Goal: Check status: Check status

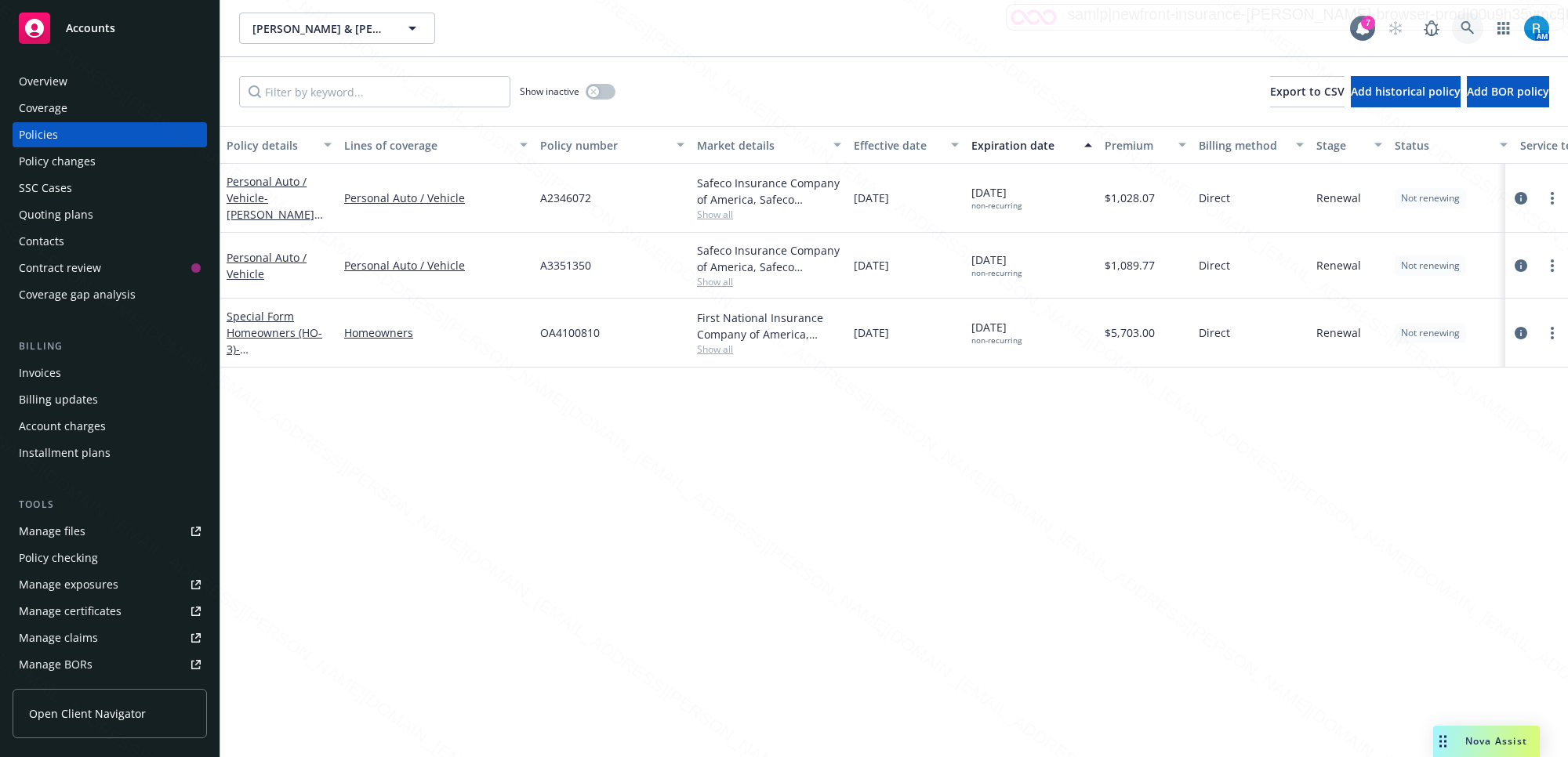
click at [1464, 26] on icon at bounding box center [1468, 28] width 14 height 14
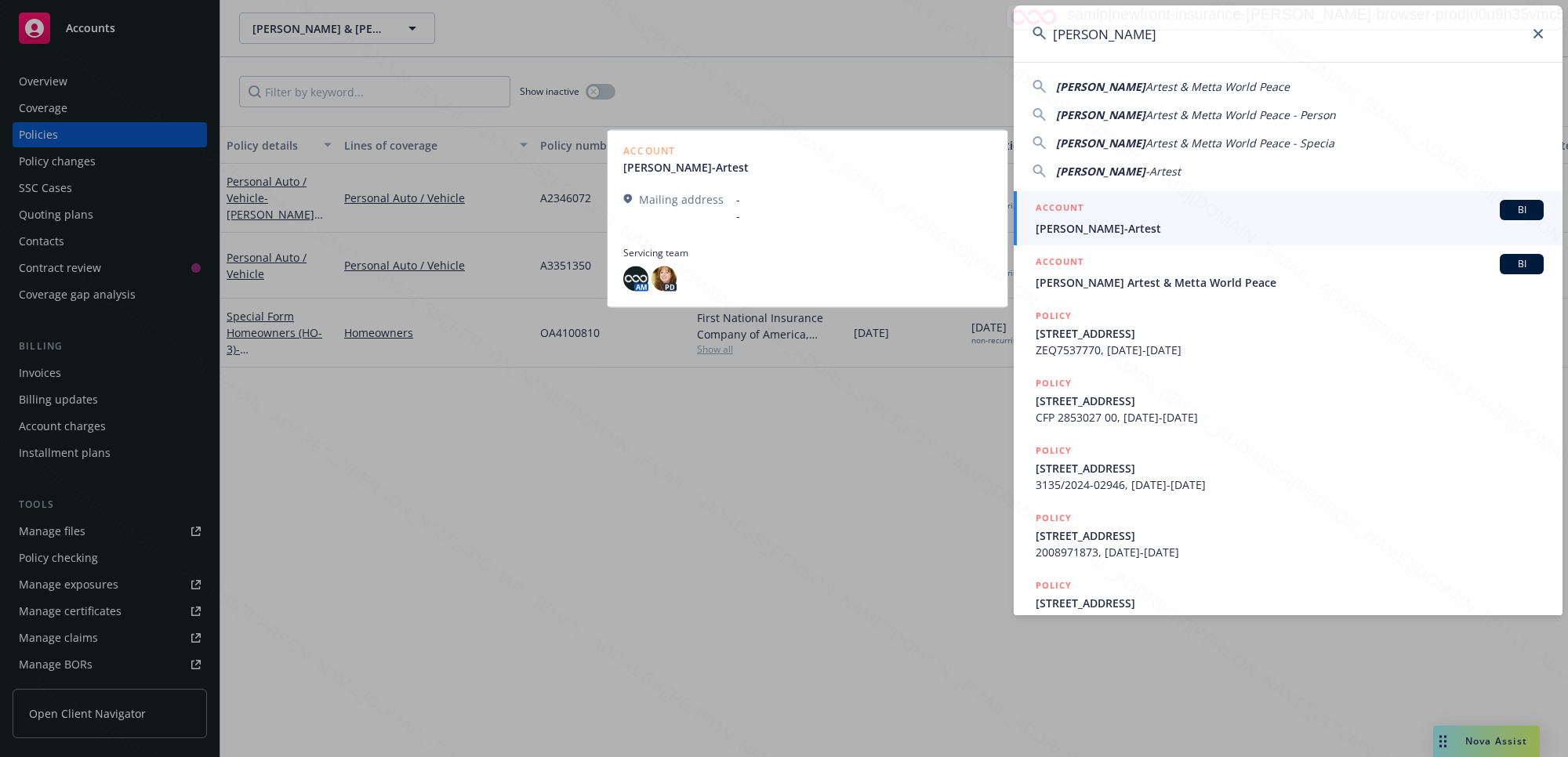
type input "Maya Sandiford"
click at [1132, 226] on span "Maya Sandiford-Artest" at bounding box center [1290, 228] width 508 height 16
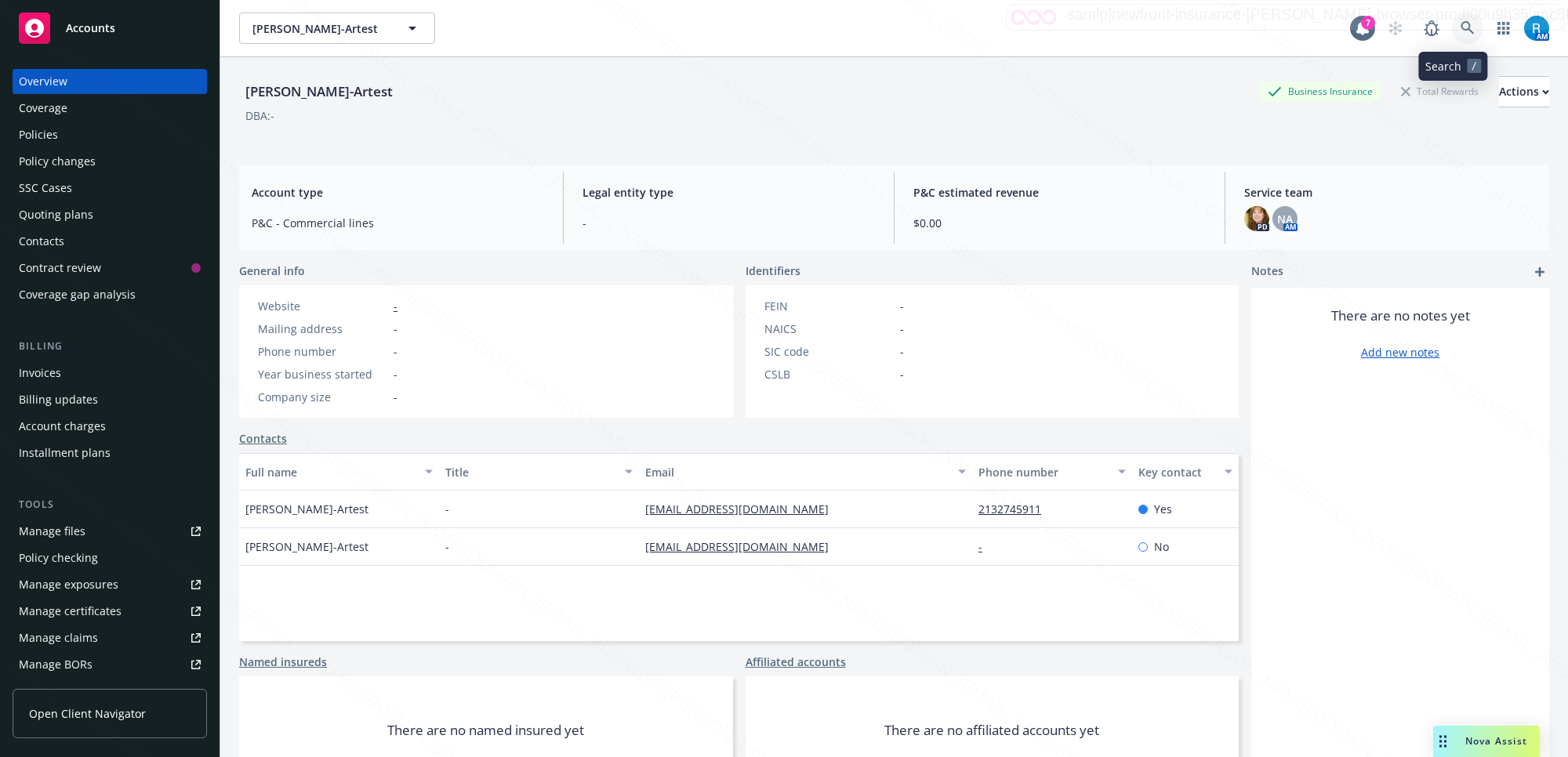
click at [1467, 21] on link at bounding box center [1468, 28] width 31 height 31
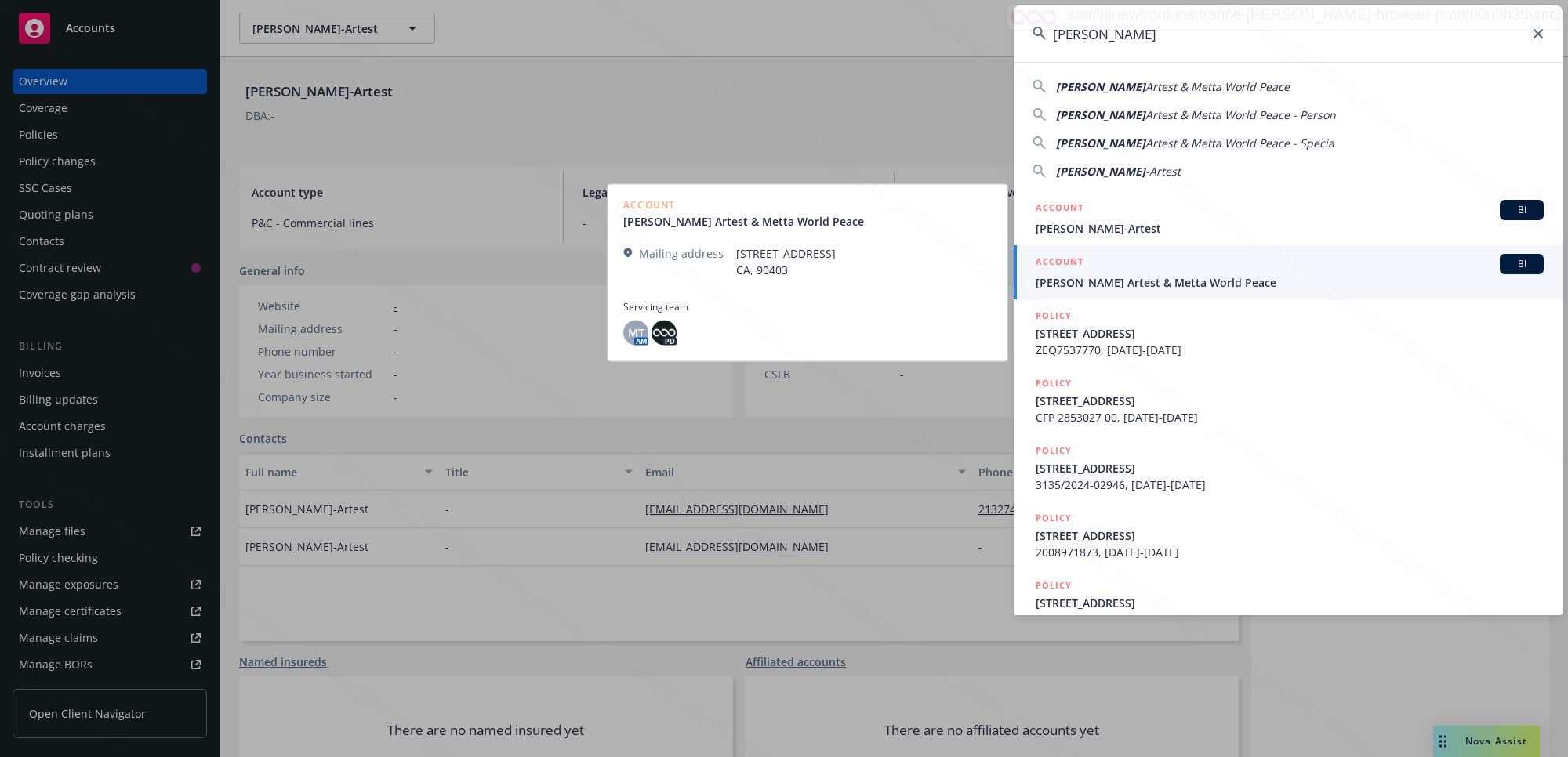
type input "Maya Sandiford"
click at [1095, 287] on span "[PERSON_NAME] Artest & Metta World Peace" at bounding box center [1290, 282] width 508 height 16
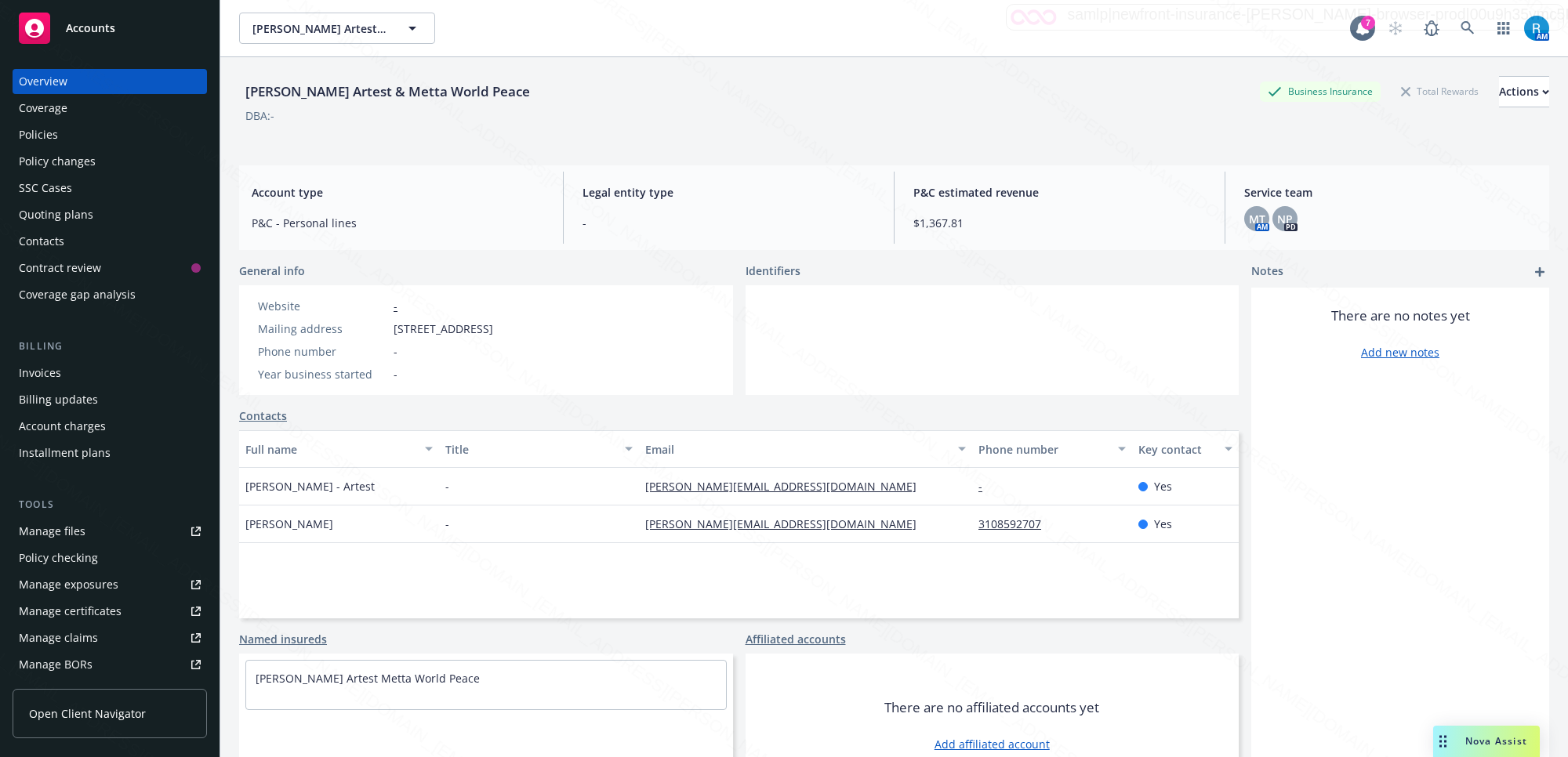
click at [393, 86] on div "[PERSON_NAME] Artest & Metta World Peace" at bounding box center [388, 91] width 297 height 20
click at [391, 90] on div "[PERSON_NAME] Artest & Metta World Peace" at bounding box center [388, 91] width 297 height 20
drag, startPoint x: 390, startPoint y: 94, endPoint x: 247, endPoint y: 92, distance: 143.0
click at [247, 92] on div "[PERSON_NAME] Artest & Metta World Peace" at bounding box center [388, 91] width 297 height 20
copy div "Maya Sandiford Artest"
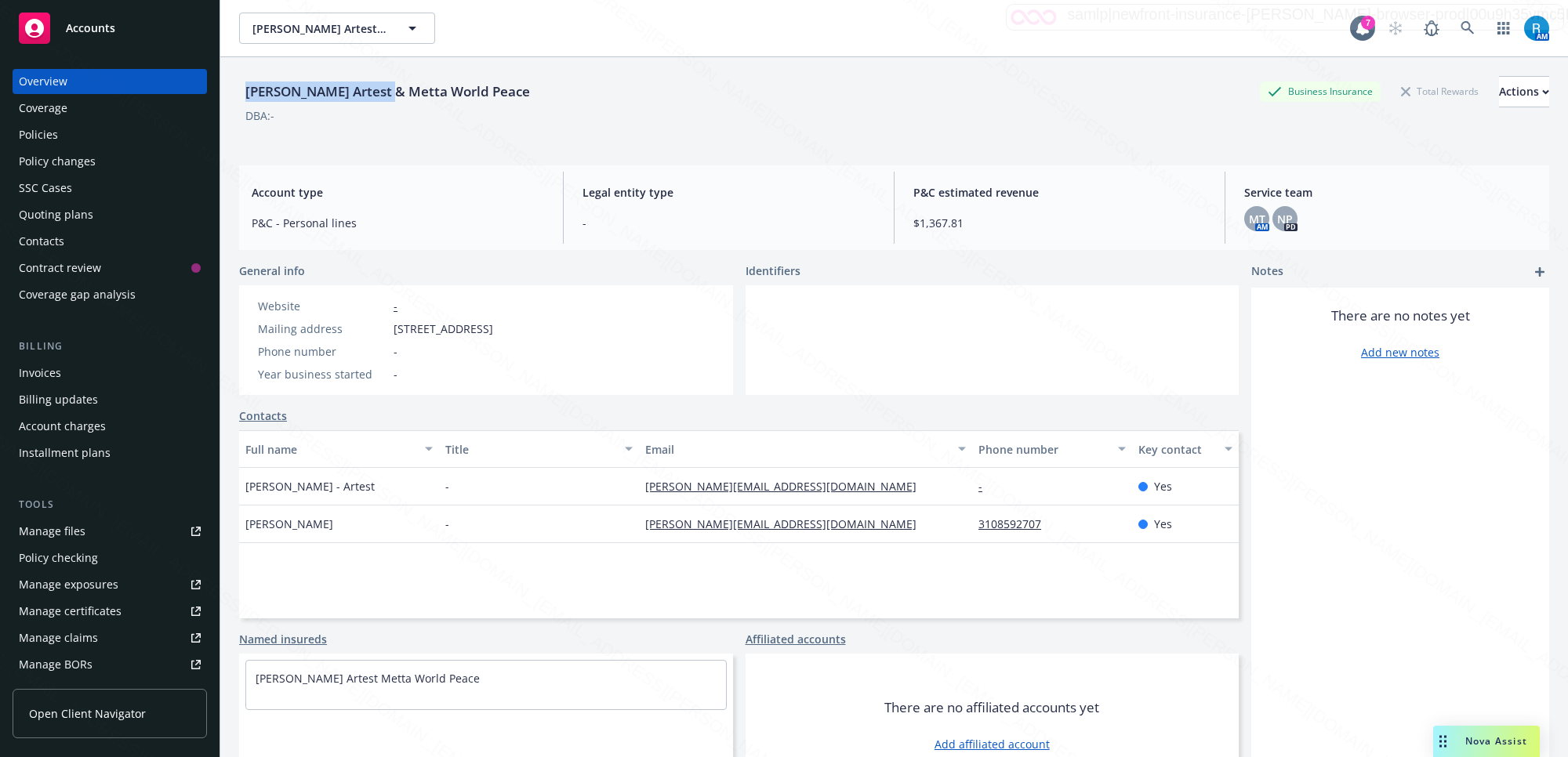
click at [55, 185] on div "SSC Cases" at bounding box center [45, 188] width 53 height 25
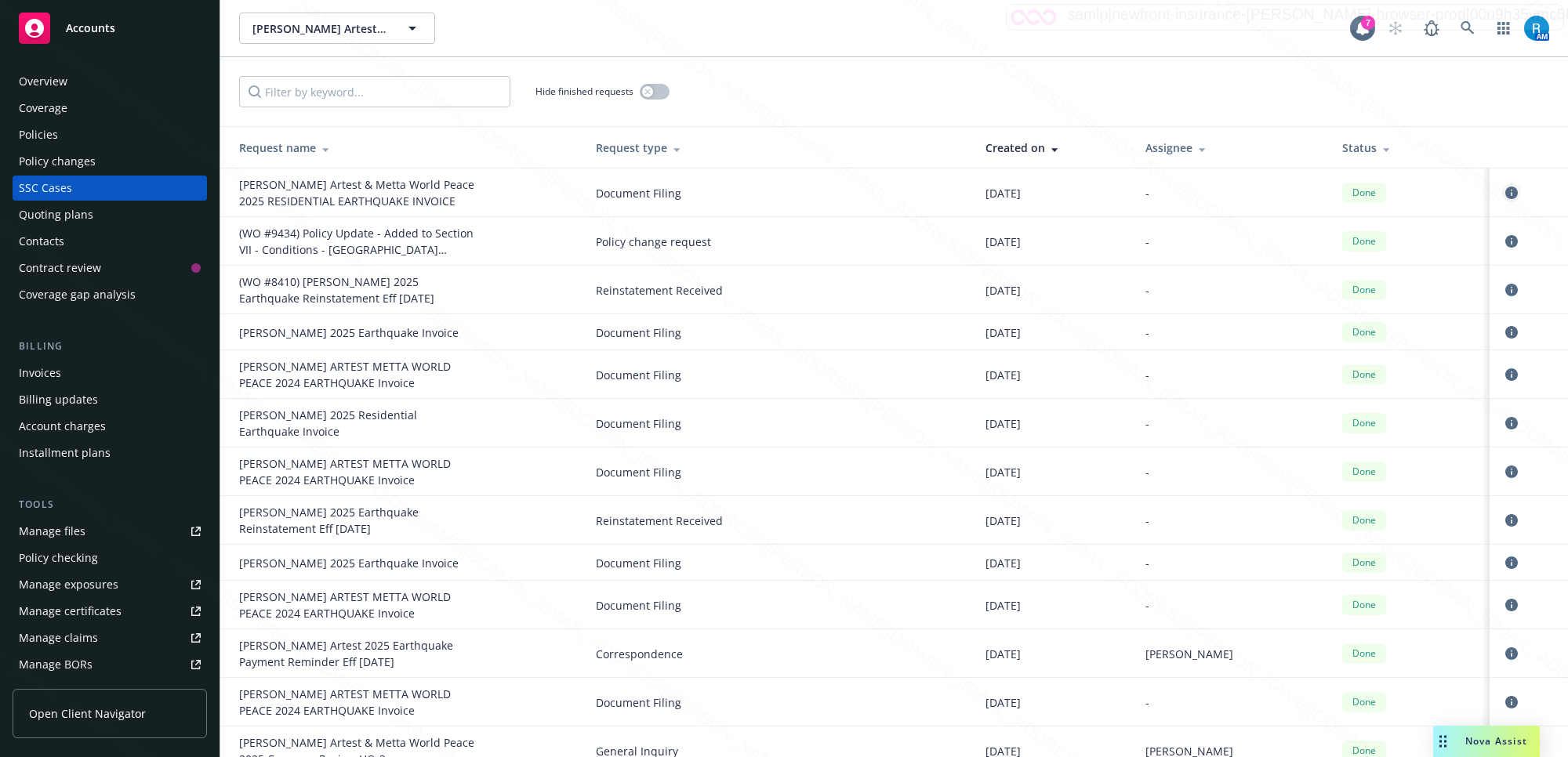
click at [1505, 193] on icon "circleInformation" at bounding box center [1512, 193] width 13 height 13
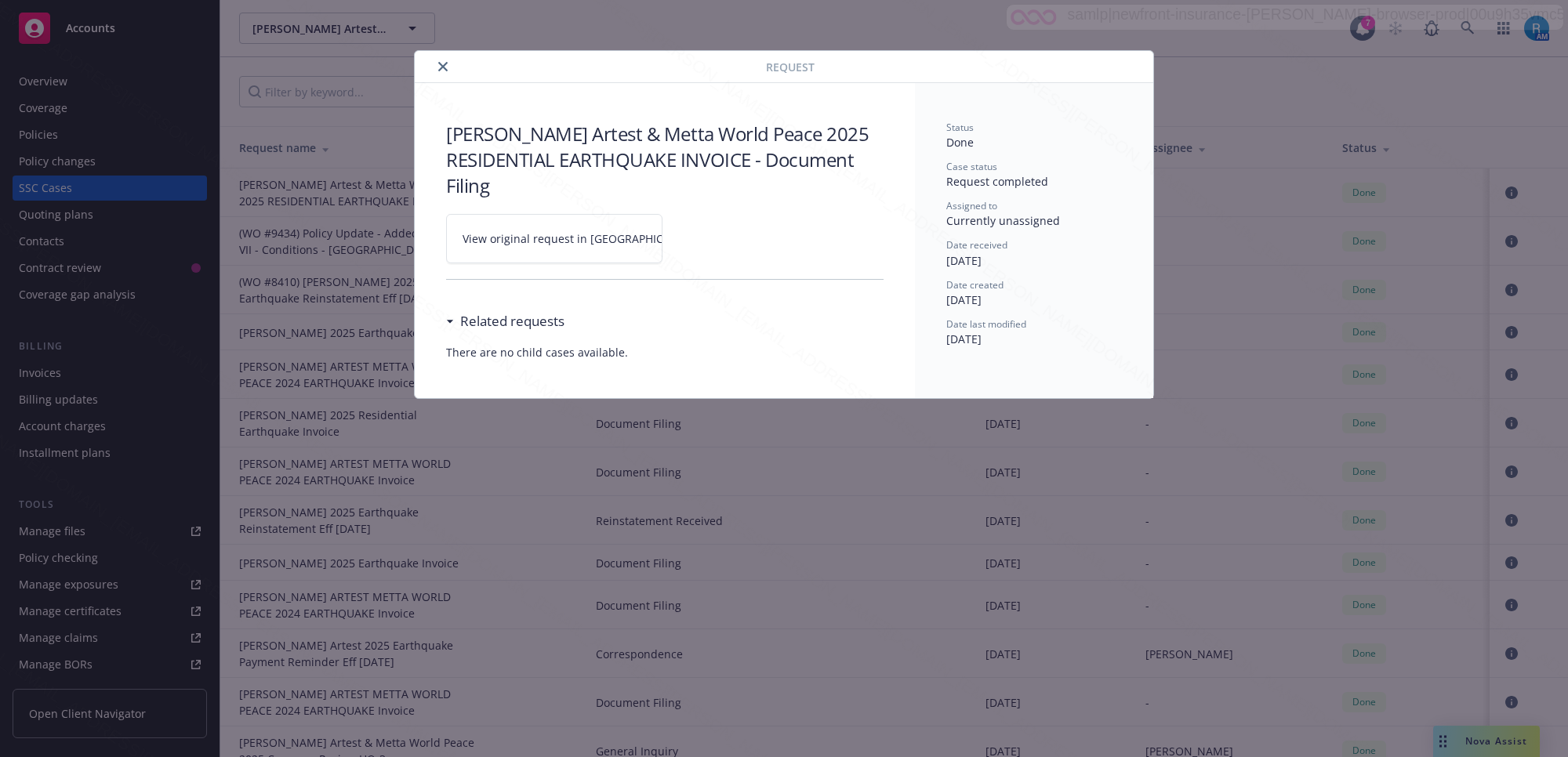
click at [706, 235] on icon at bounding box center [711, 239] width 10 height 10
